Goal: Check status: Check status

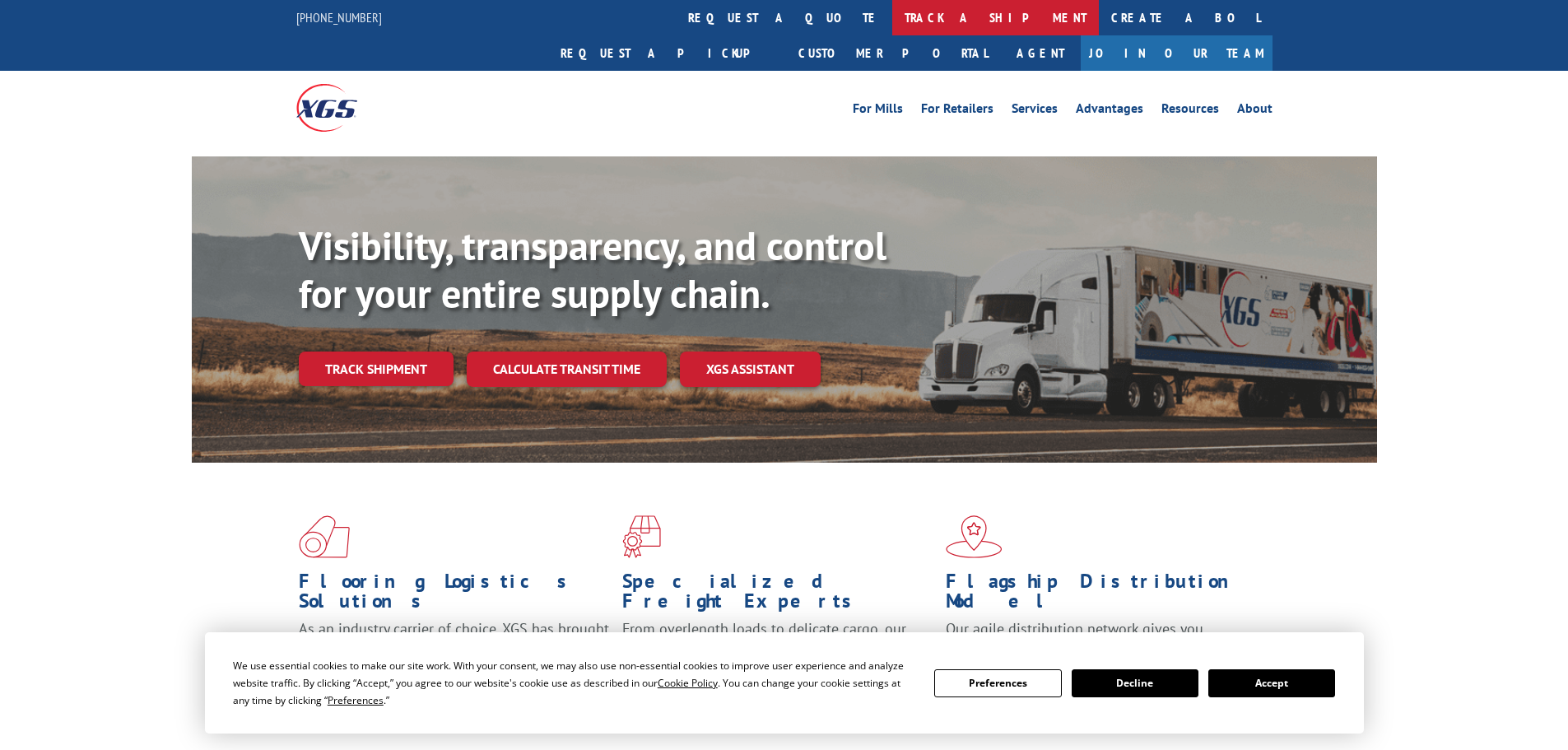
click at [892, 16] on link "track a shipment" at bounding box center [996, 17] width 207 height 35
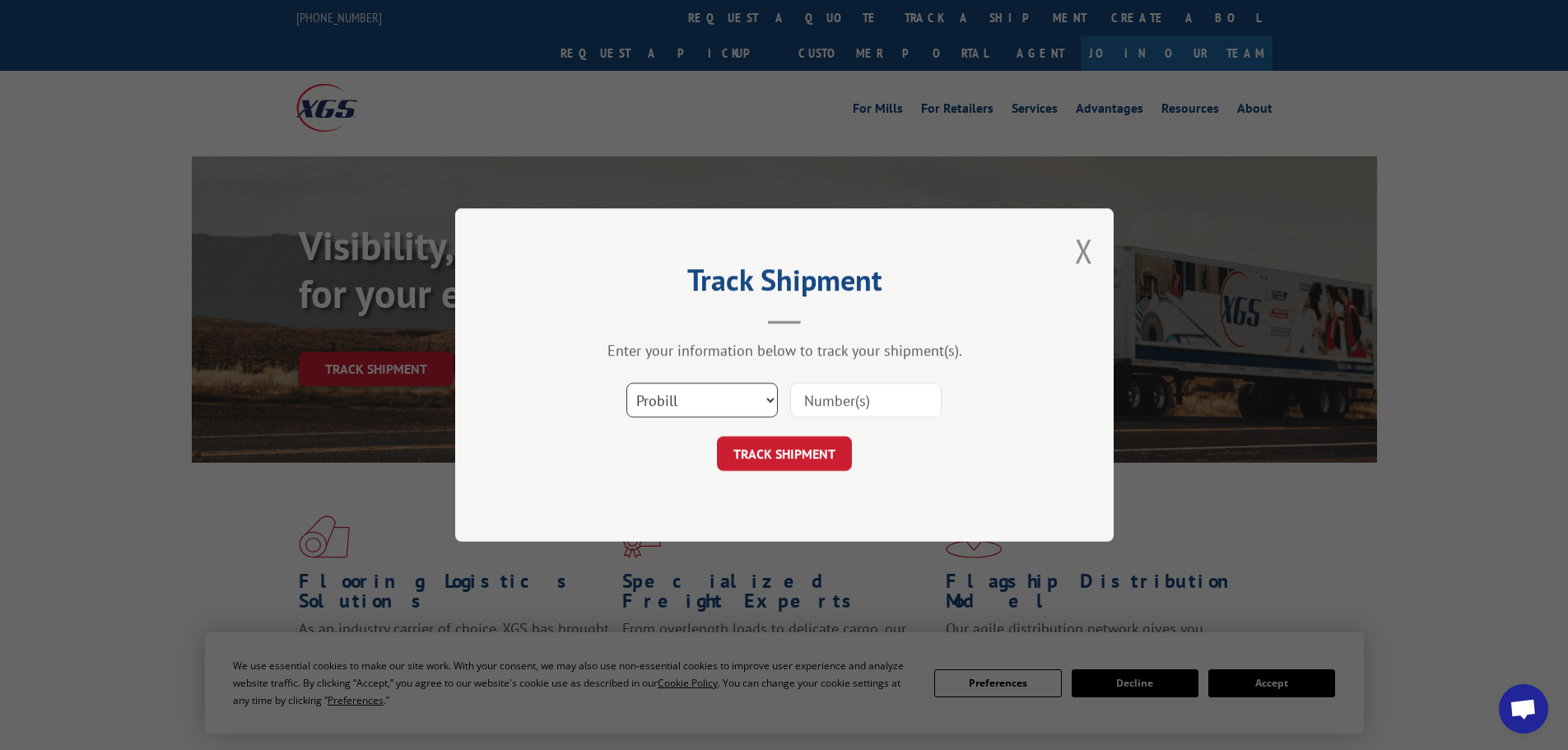
click at [681, 398] on select "Select category... Probill BOL PO" at bounding box center [702, 400] width 151 height 34
select select "bol"
click at [626, 383] on select "Select category... Probill BOL PO" at bounding box center [702, 400] width 151 height 34
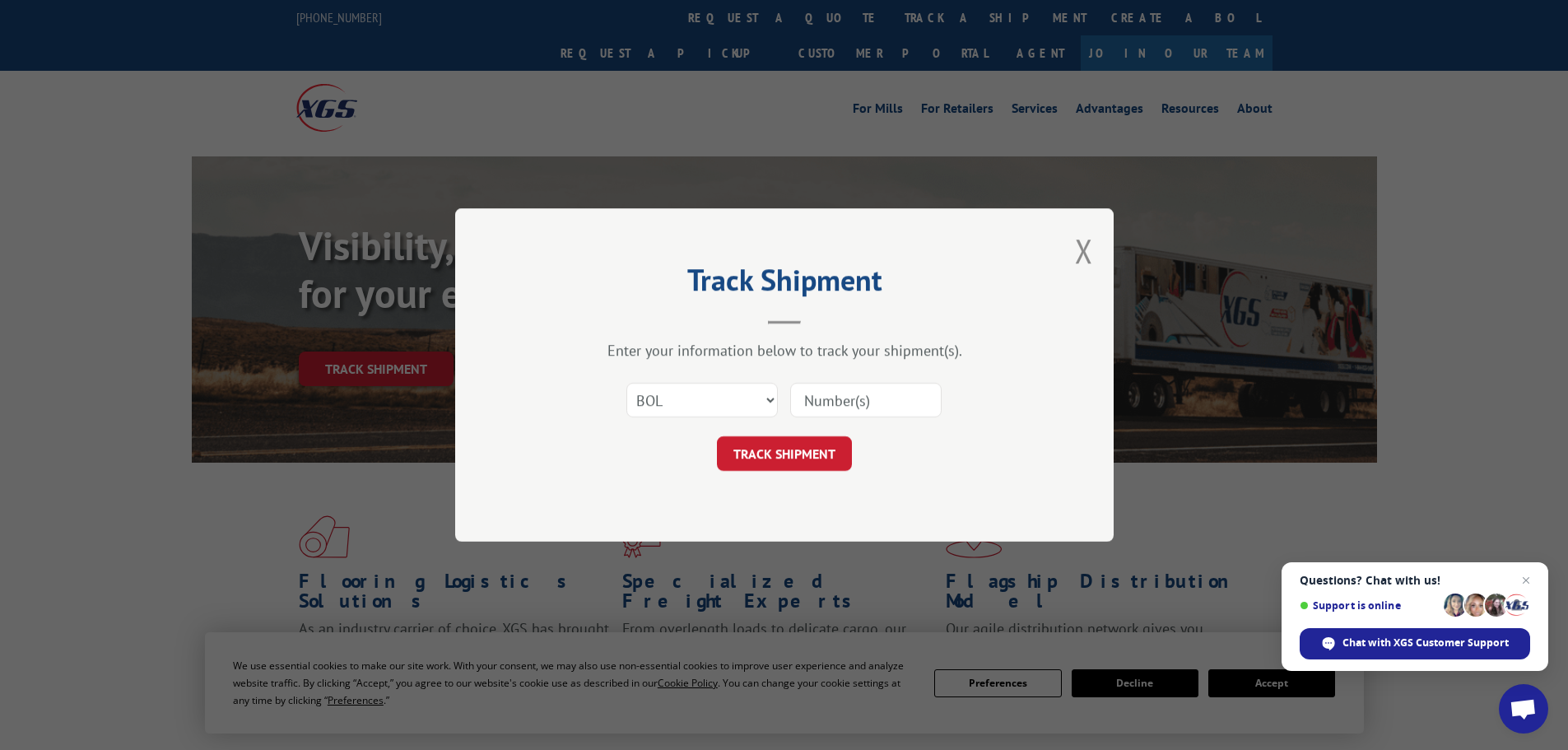
paste input "15339993"
type input "15339993"
click at [817, 459] on button "TRACK SHIPMENT" at bounding box center [784, 454] width 135 height 34
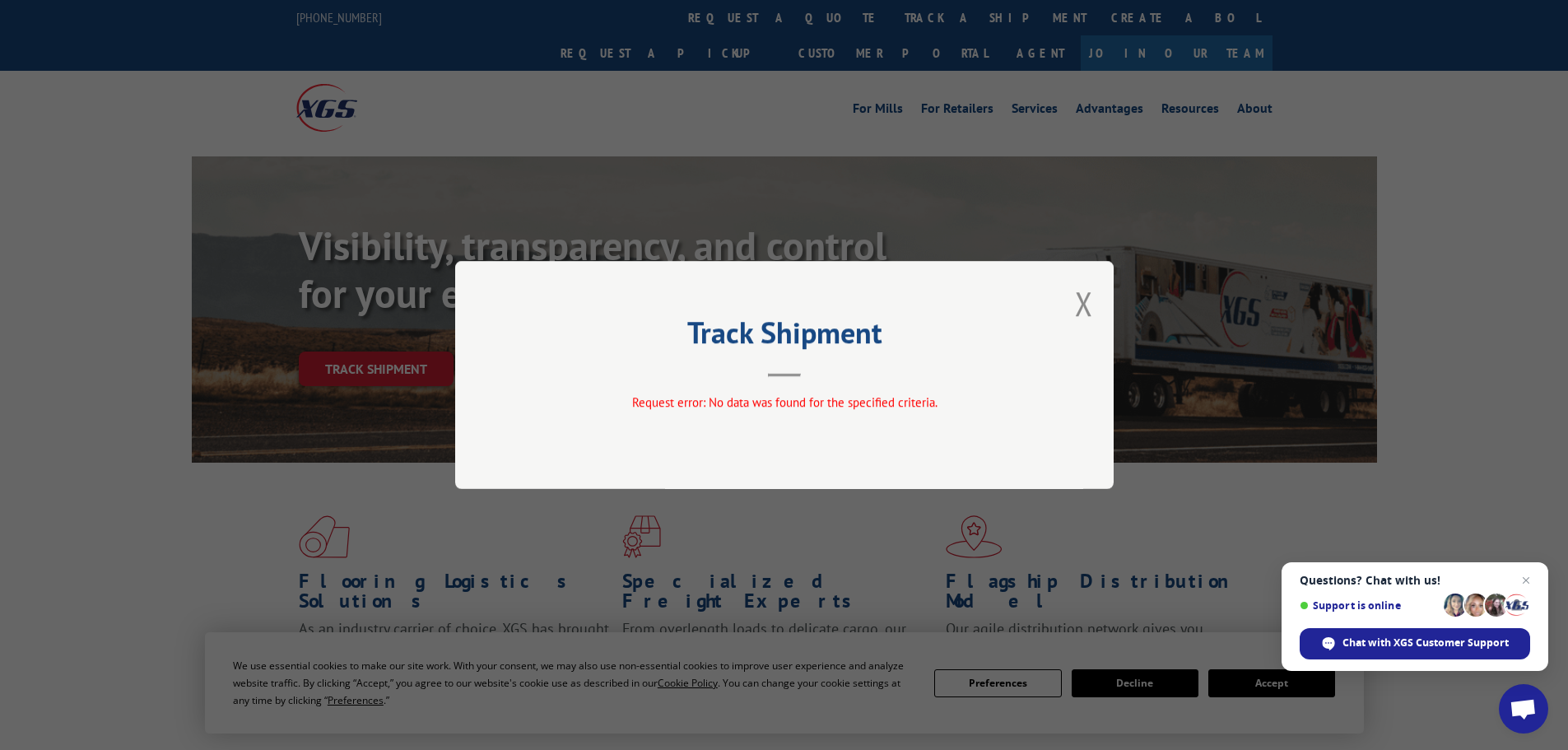
click at [1095, 294] on div "Track Shipment Request error: No data was found for the specified criteria." at bounding box center [785, 375] width 659 height 228
click at [1087, 304] on button "Close modal" at bounding box center [1084, 304] width 18 height 44
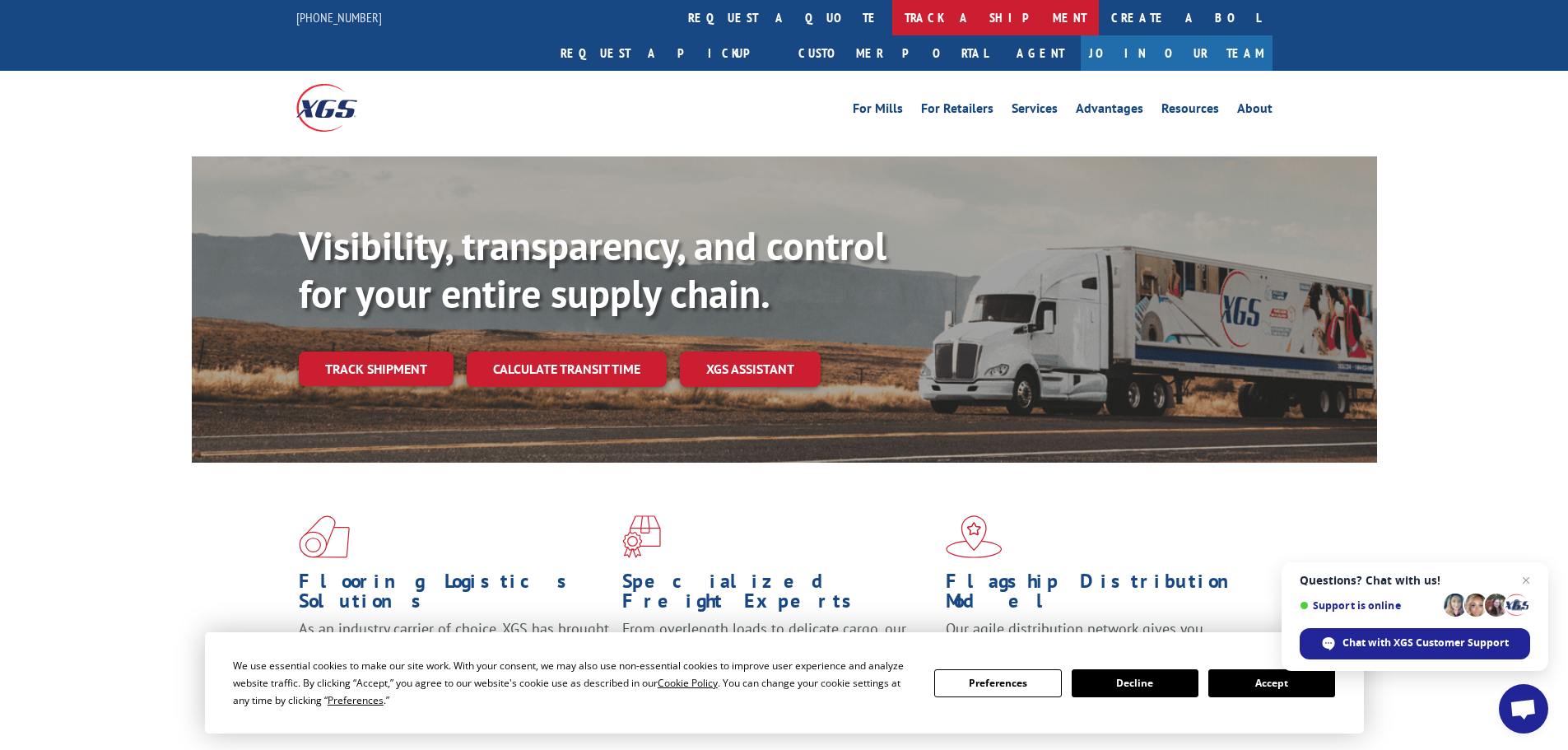
click at [892, 20] on link "track a shipment" at bounding box center [996, 17] width 207 height 35
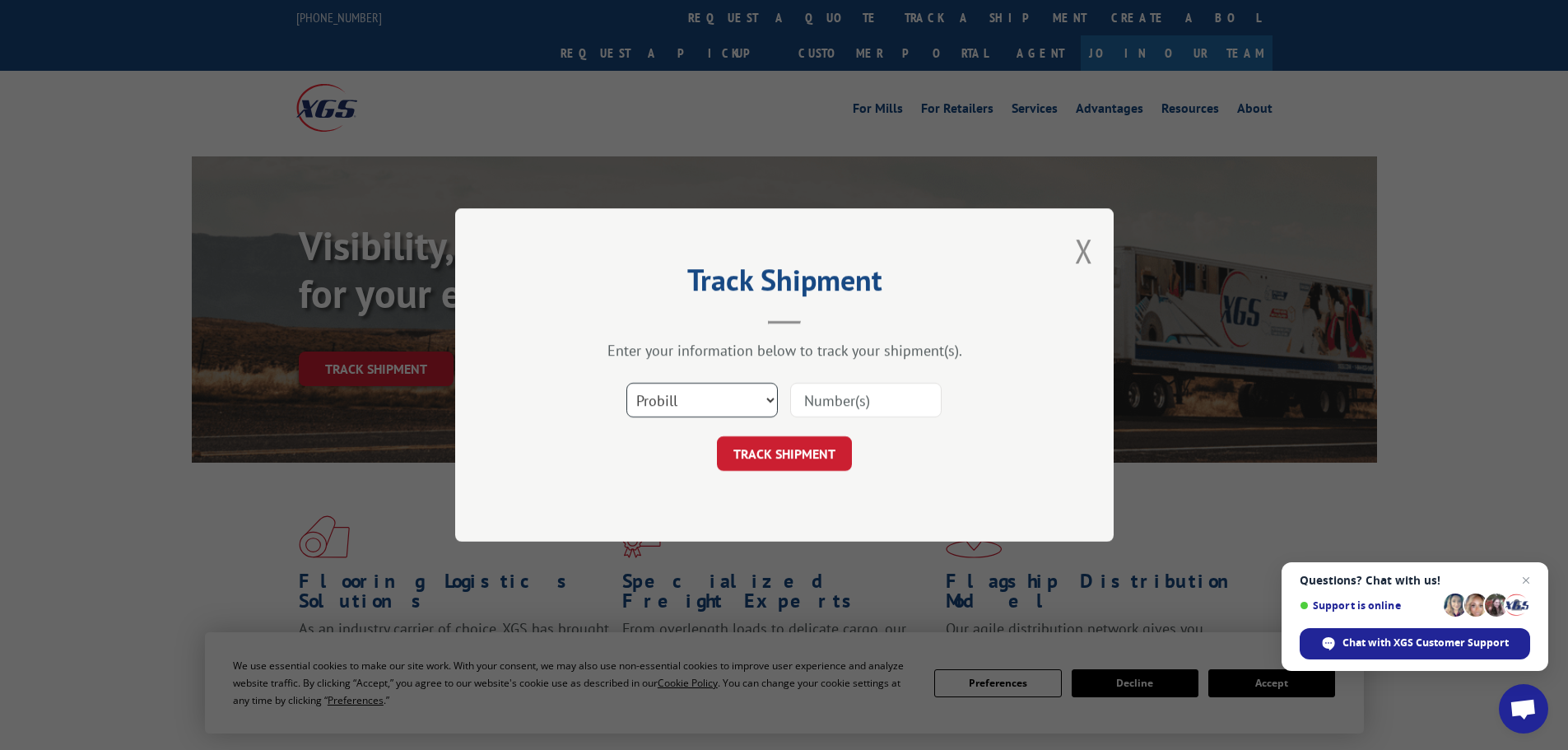
click at [702, 402] on select "Select category... Probill BOL PO" at bounding box center [702, 400] width 151 height 34
select select "po"
click at [626, 383] on select "Select category... Probill BOL PO" at bounding box center [702, 400] width 151 height 34
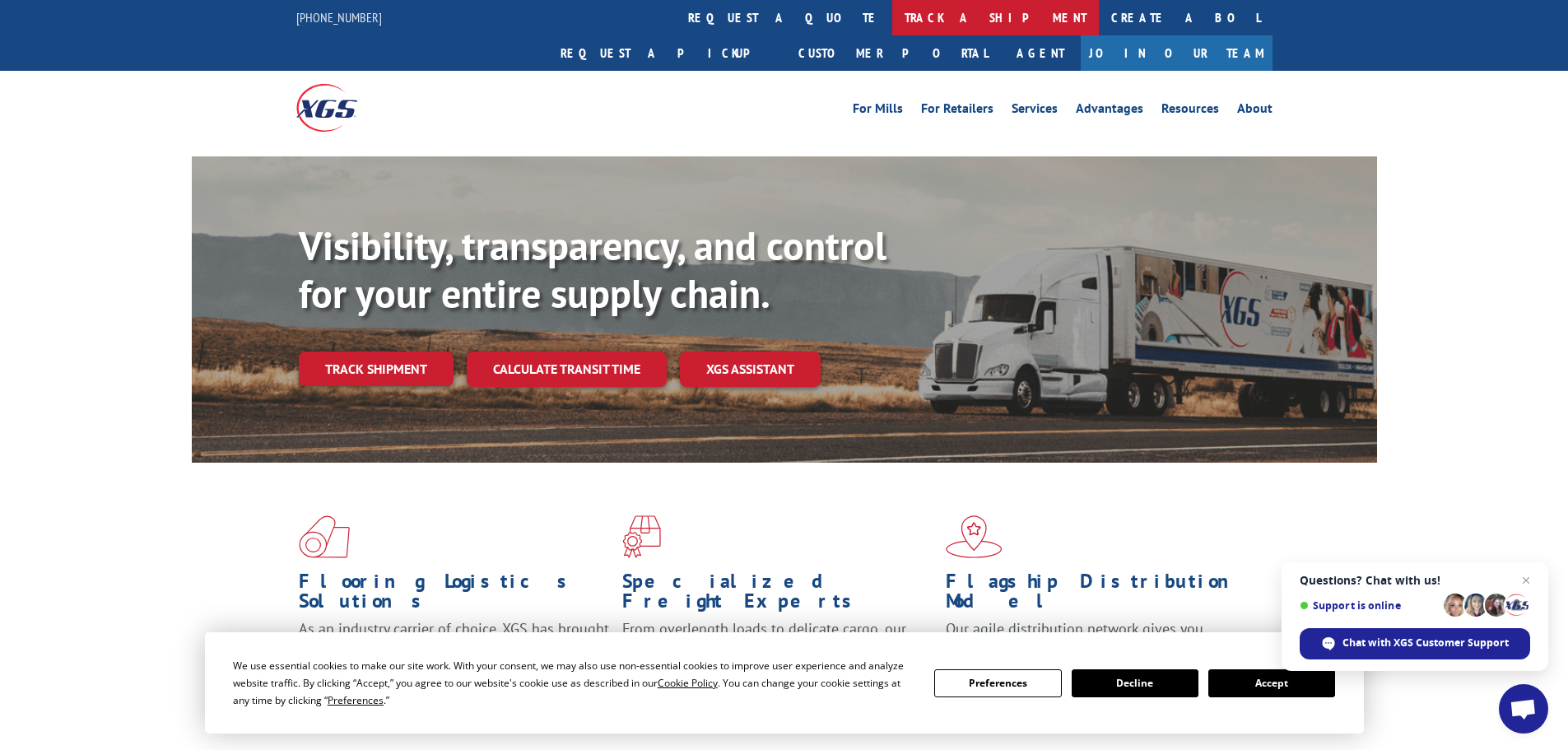
click at [892, 17] on link "track a shipment" at bounding box center [996, 17] width 207 height 35
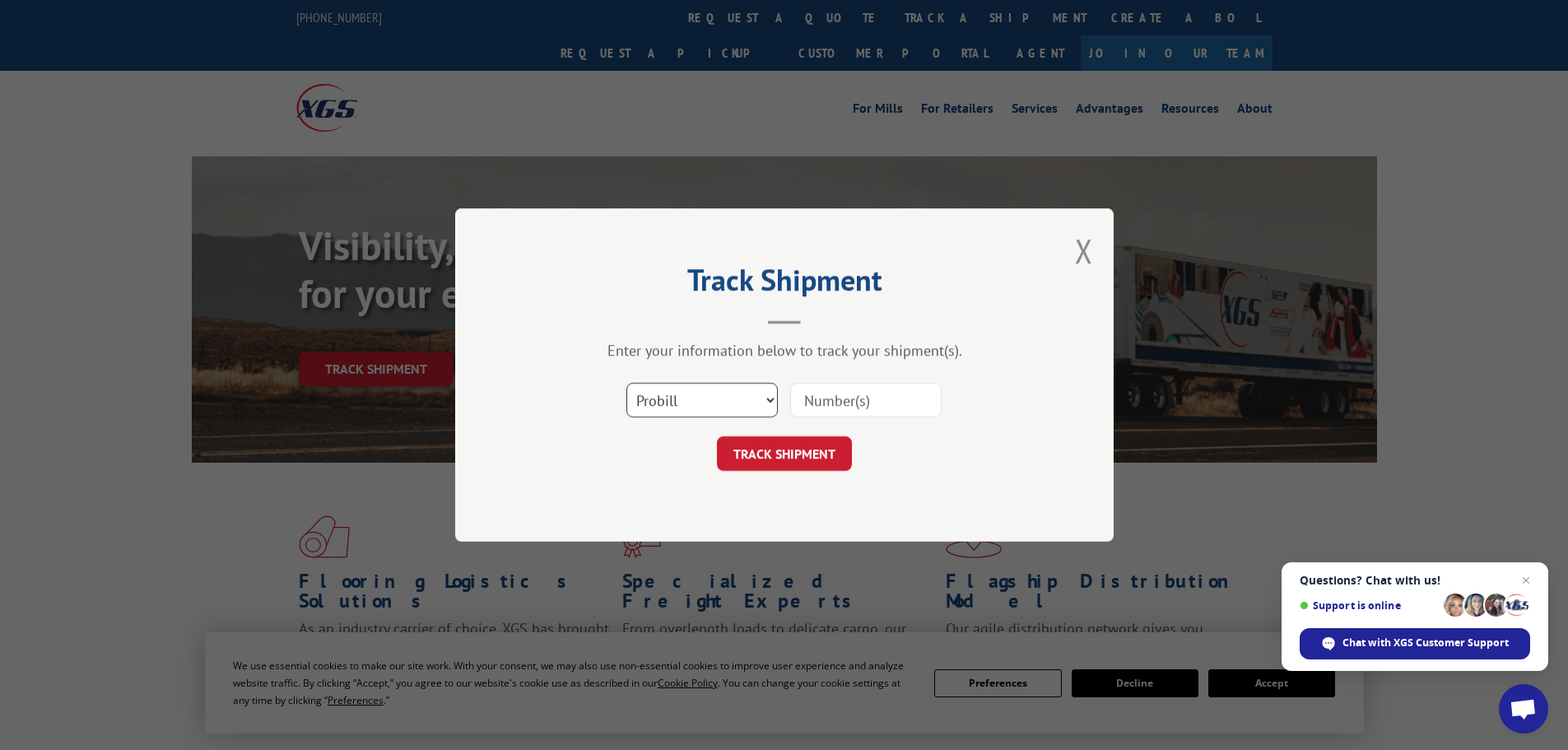
click at [689, 412] on select "Select category... Probill BOL PO" at bounding box center [702, 400] width 151 height 34
select select "po"
click at [626, 383] on select "Select category... Probill BOL PO" at bounding box center [702, 400] width 151 height 34
click at [827, 400] on input at bounding box center [865, 400] width 151 height 34
paste input "20543442"
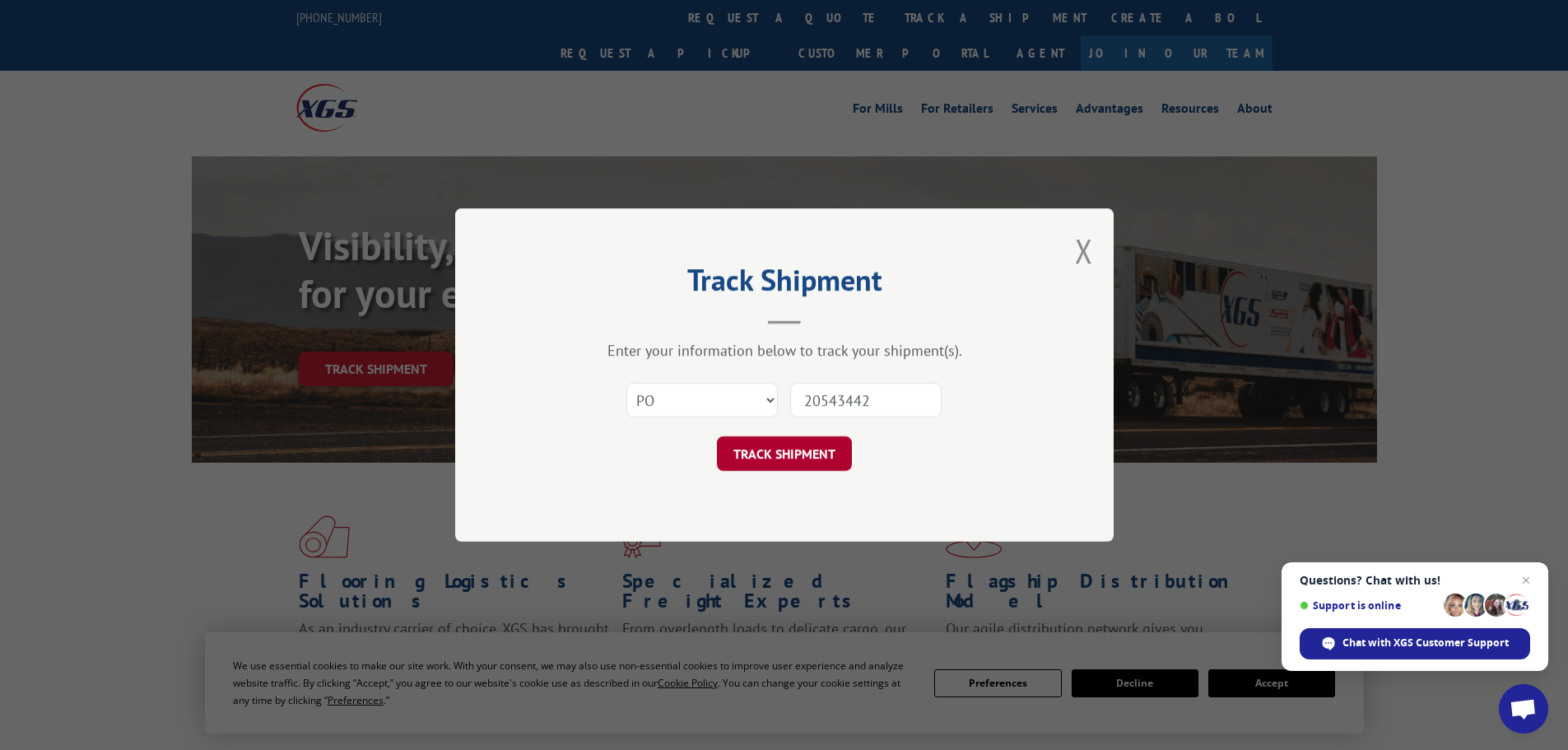
type input "20543442"
click at [790, 456] on button "TRACK SHIPMENT" at bounding box center [784, 454] width 135 height 34
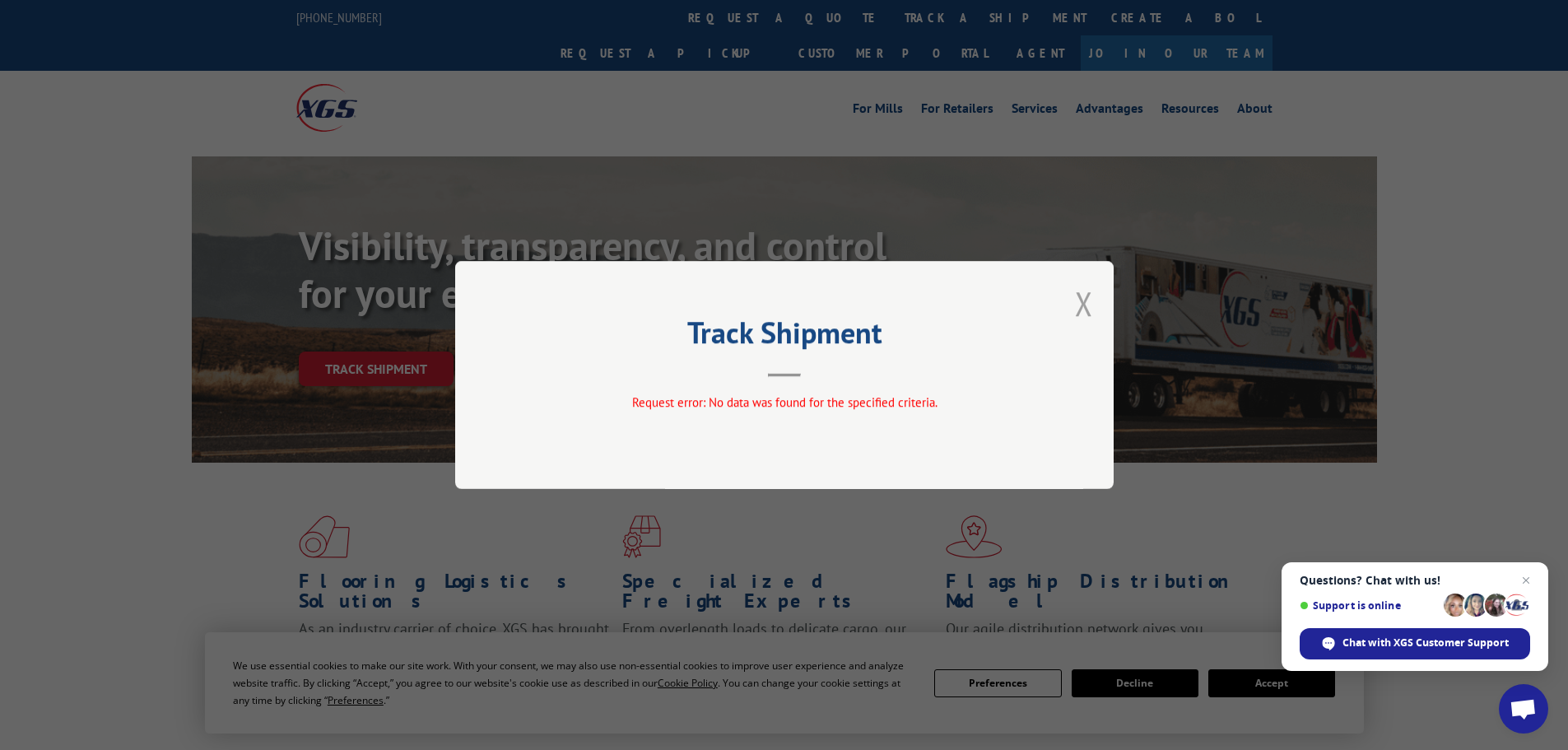
click at [1083, 294] on button "Close modal" at bounding box center [1084, 304] width 18 height 44
